Goal: Task Accomplishment & Management: Complete application form

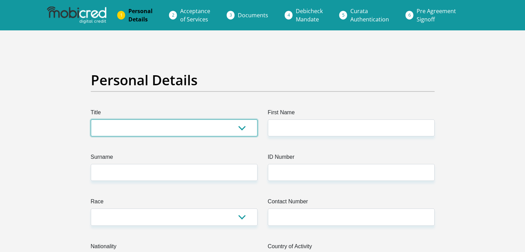
click at [245, 129] on select "Mr Ms Mrs Dr [PERSON_NAME]" at bounding box center [174, 128] width 167 height 17
select select "Mr"
click at [91, 120] on select "Mr Ms Mrs Dr [PERSON_NAME]" at bounding box center [174, 128] width 167 height 17
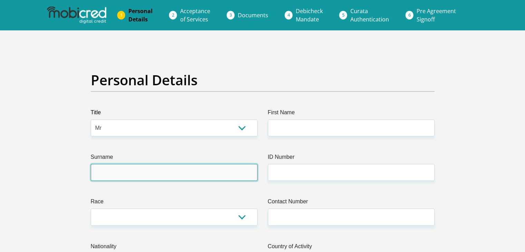
click at [203, 173] on input "Surname" at bounding box center [174, 172] width 167 height 17
type input "Cele"
type input "Siyabonga"
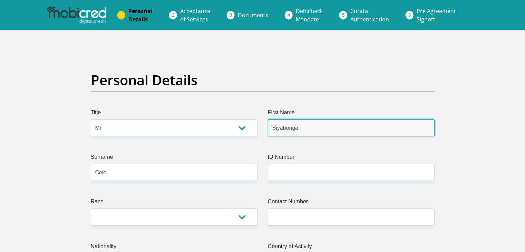
type input "0672800930"
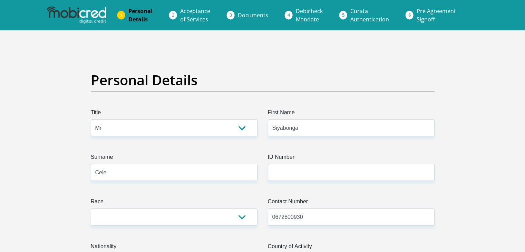
select select "ZAF"
type input "583253 nantshi road kwamachibisa"
type input "Pietermaritzburg"
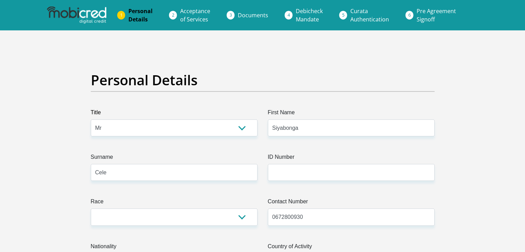
type input "3216"
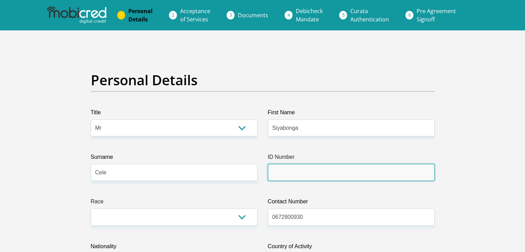
click at [318, 170] on input "ID Number" at bounding box center [351, 172] width 167 height 17
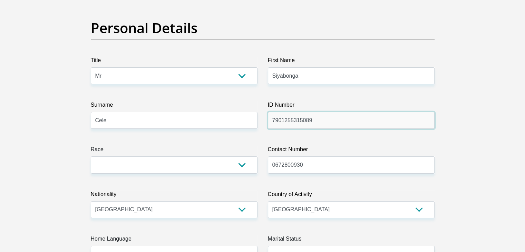
scroll to position [55, 0]
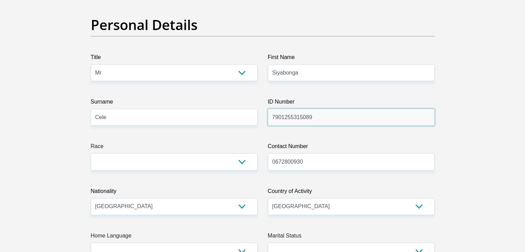
type input "7901255315089"
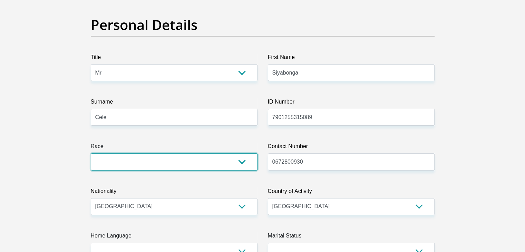
click at [240, 161] on select "Black Coloured Indian White Other" at bounding box center [174, 161] width 167 height 17
click at [91, 153] on select "Black Coloured Indian White Other" at bounding box center [174, 161] width 167 height 17
select select "5"
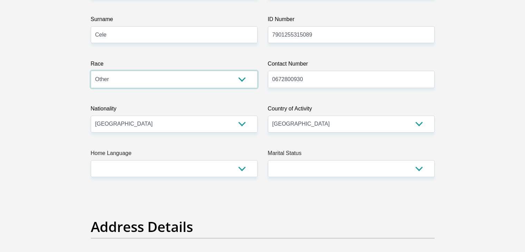
scroll to position [138, 0]
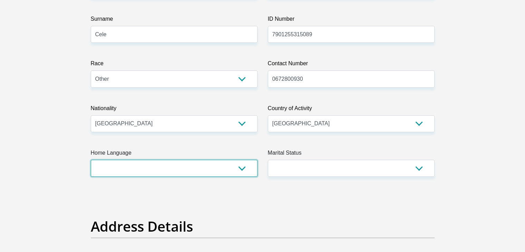
click at [240, 166] on select "Afrikaans English Sepedi South Ndebele Southern Sotho Swati Tsonga Tswana Venda…" at bounding box center [174, 168] width 167 height 17
select select "[DATE]"
click at [91, 160] on select "Afrikaans English Sepedi South Ndebele Southern Sotho Swati Tsonga Tswana Venda…" at bounding box center [174, 168] width 167 height 17
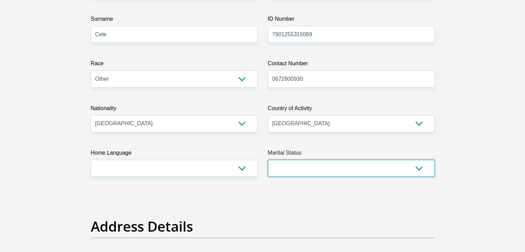
click at [418, 170] on select "Married ANC Single Divorced Widowed Married COP or Customary Law" at bounding box center [351, 168] width 167 height 17
click at [268, 160] on select "Married ANC Single Divorced Widowed Married COP or Customary Law" at bounding box center [351, 168] width 167 height 17
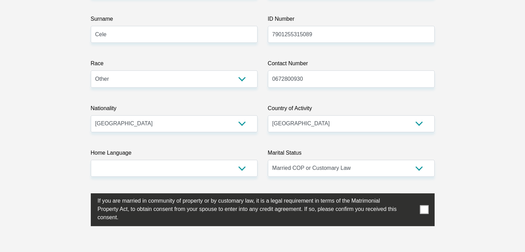
click at [419, 169] on select "Married ANC Single Divorced Widowed Married COP or Customary Law" at bounding box center [351, 168] width 167 height 17
click at [268, 160] on select "Married ANC Single Divorced Widowed Married COP or Customary Law" at bounding box center [351, 168] width 167 height 17
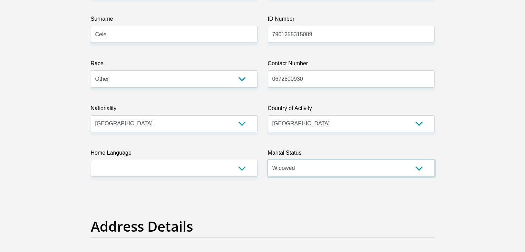
select select "3"
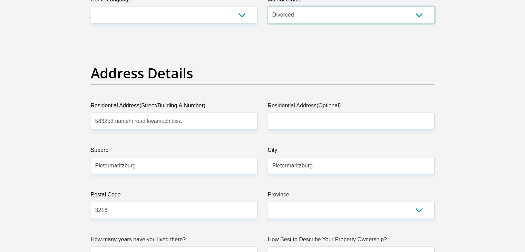
scroll to position [295, 0]
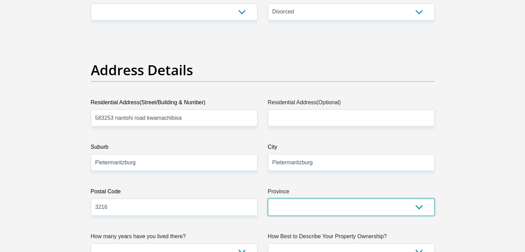
click at [420, 207] on select "Eastern Cape Free State [GEOGRAPHIC_DATA] [GEOGRAPHIC_DATA][DATE] [GEOGRAPHIC_D…" at bounding box center [351, 207] width 167 height 17
select select "[GEOGRAPHIC_DATA][DATE]"
click at [268, 199] on select "Eastern Cape Free State [GEOGRAPHIC_DATA] [GEOGRAPHIC_DATA][DATE] [GEOGRAPHIC_D…" at bounding box center [351, 207] width 167 height 17
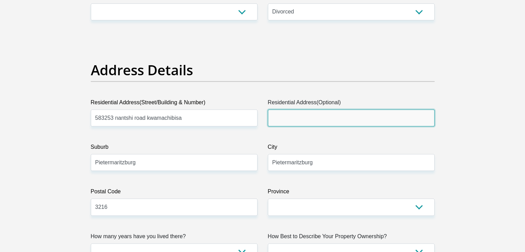
click at [332, 112] on input "Residential Address(Optional)" at bounding box center [351, 118] width 167 height 17
type input "583253 [PERSON_NAME] kwamachibisa"
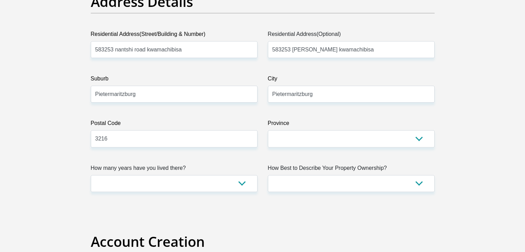
scroll to position [364, 0]
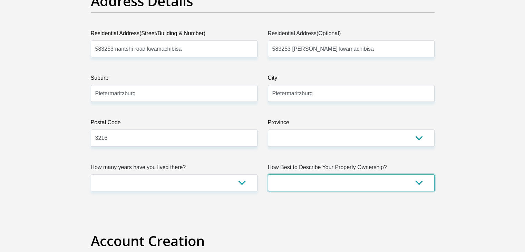
click at [419, 183] on select "Owned Rented Family Owned Company Dwelling" at bounding box center [351, 182] width 167 height 17
select select "parents"
click at [268, 174] on select "Owned Rented Family Owned Company Dwelling" at bounding box center [351, 182] width 167 height 17
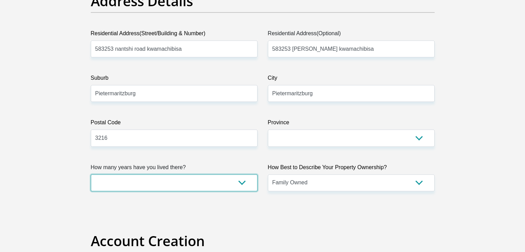
click at [239, 183] on select "less than 1 year 1-3 years 3-5 years 5+ years" at bounding box center [174, 182] width 167 height 17
select select "5"
click at [91, 174] on select "less than 1 year 1-3 years 3-5 years 5+ years" at bounding box center [174, 182] width 167 height 17
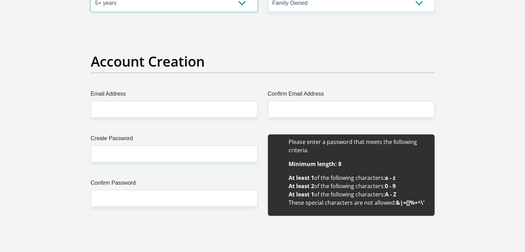
scroll to position [557, 0]
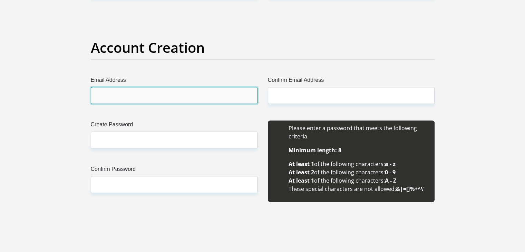
click at [170, 92] on input "Email Address" at bounding box center [174, 95] width 167 height 17
type input "[EMAIL_ADDRESS][DOMAIN_NAME]"
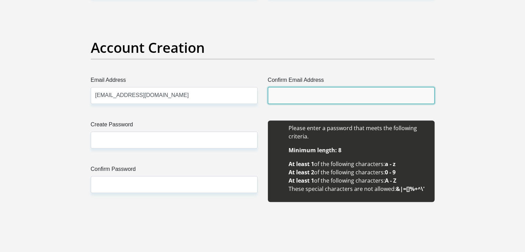
type input "[EMAIL_ADDRESS][DOMAIN_NAME]"
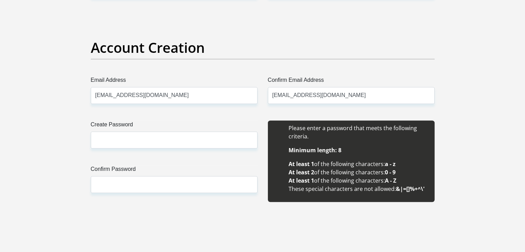
type input "Siyabonga"
type input "Cele"
type input "0672800930"
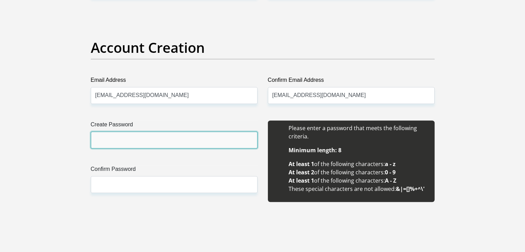
click at [171, 143] on input "Create Password" at bounding box center [174, 140] width 167 height 17
type input "1920@Lwazi79"
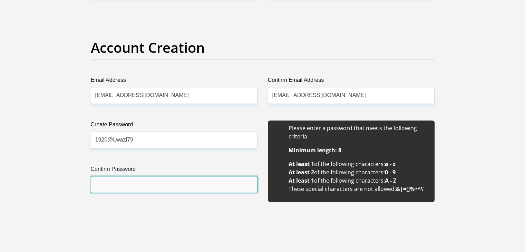
click at [130, 185] on input "Confirm Password" at bounding box center [174, 184] width 167 height 17
type input "1920@Lwazi79"
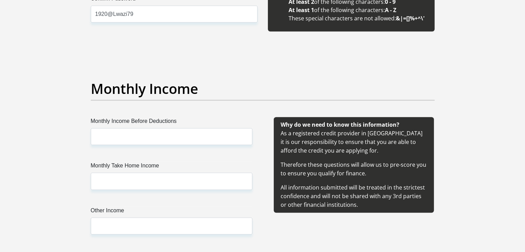
scroll to position [742, 0]
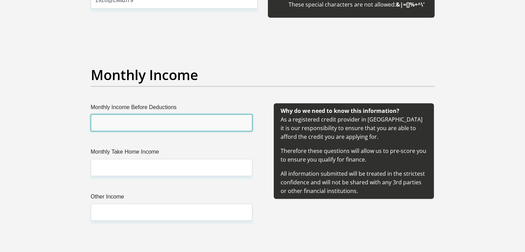
click at [170, 121] on input "Monthly Income Before Deductions" at bounding box center [172, 122] width 162 height 17
type input "1"
type input "18510.75"
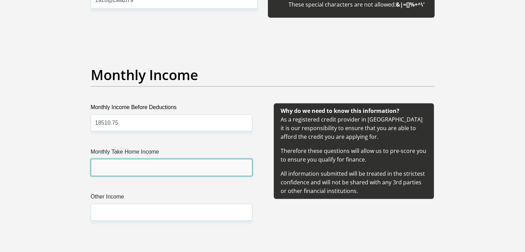
click at [116, 164] on input "Monthly Take Home Income" at bounding box center [172, 167] width 162 height 17
type input "15636.10"
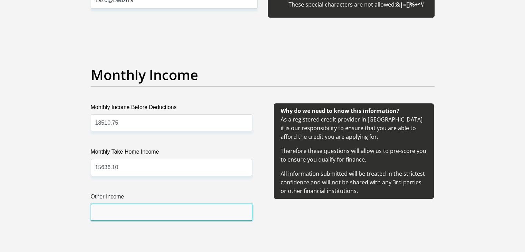
click at [122, 213] on input "Other Income" at bounding box center [172, 212] width 162 height 17
type input "2700"
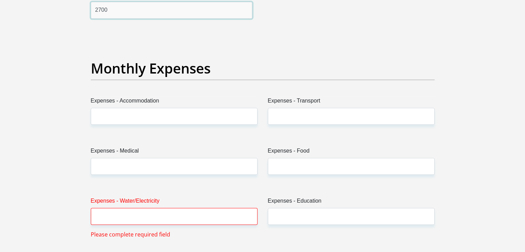
scroll to position [949, 0]
